Goal: Information Seeking & Learning: Learn about a topic

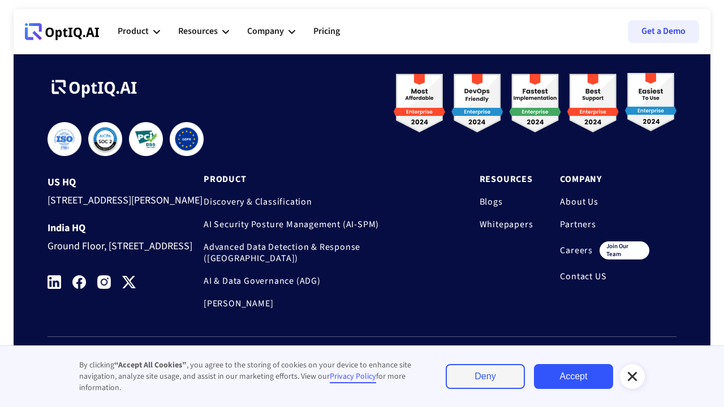
scroll to position [3866, 0]
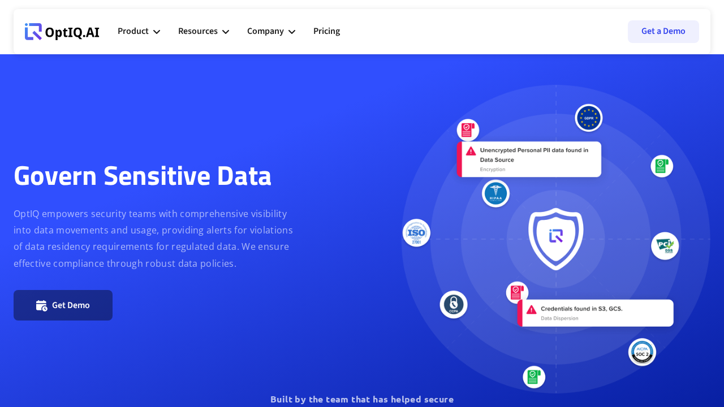
scroll to position [1640, 0]
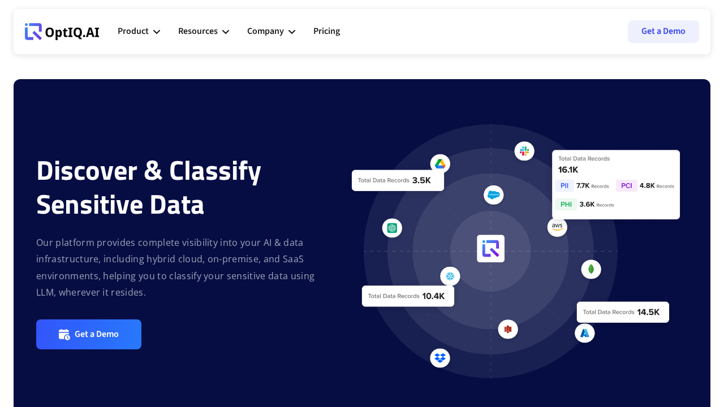
scroll to position [1882, 0]
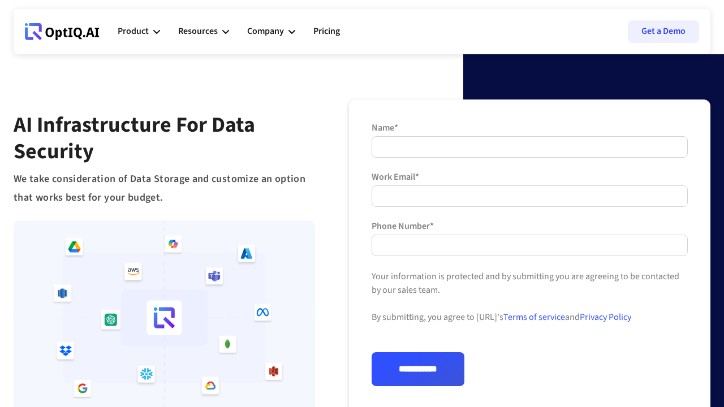
scroll to position [586, 0]
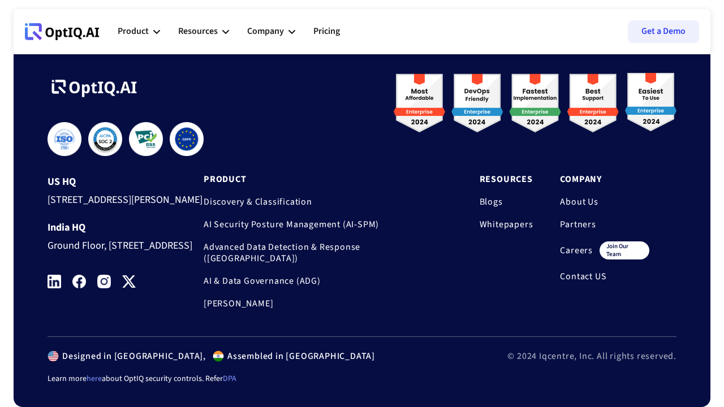
scroll to position [2611, 0]
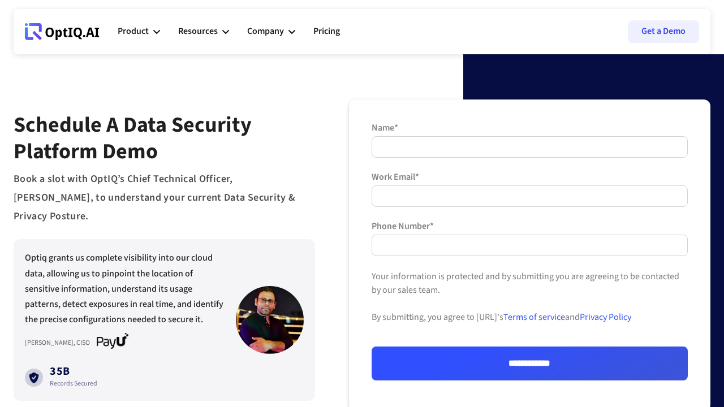
scroll to position [686, 0]
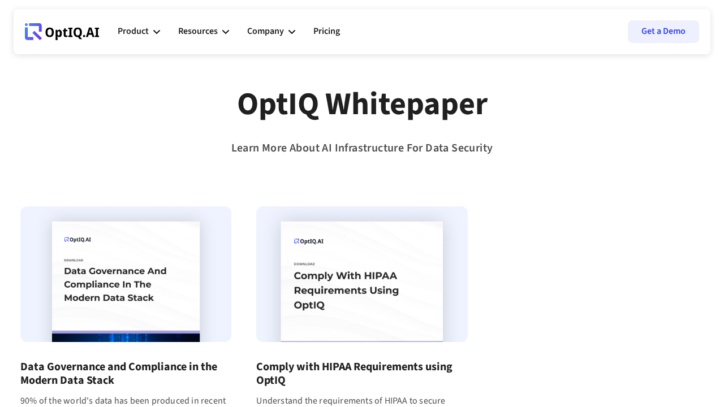
scroll to position [995, 0]
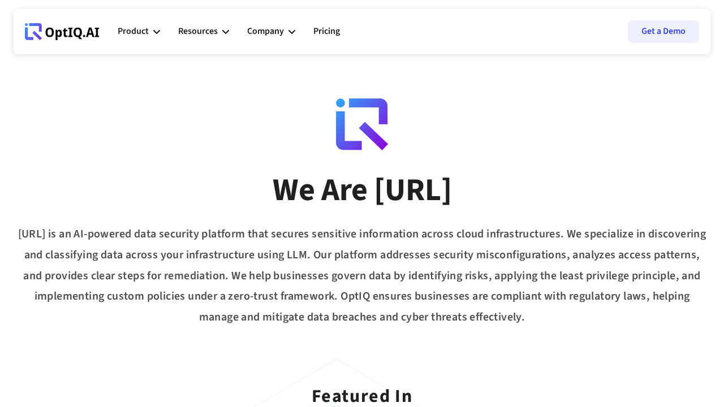
scroll to position [997, 0]
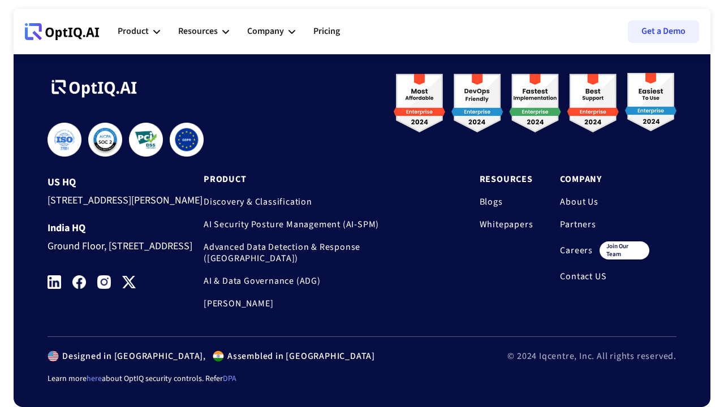
scroll to position [2565, 0]
